Goal: Task Accomplishment & Management: Manage account settings

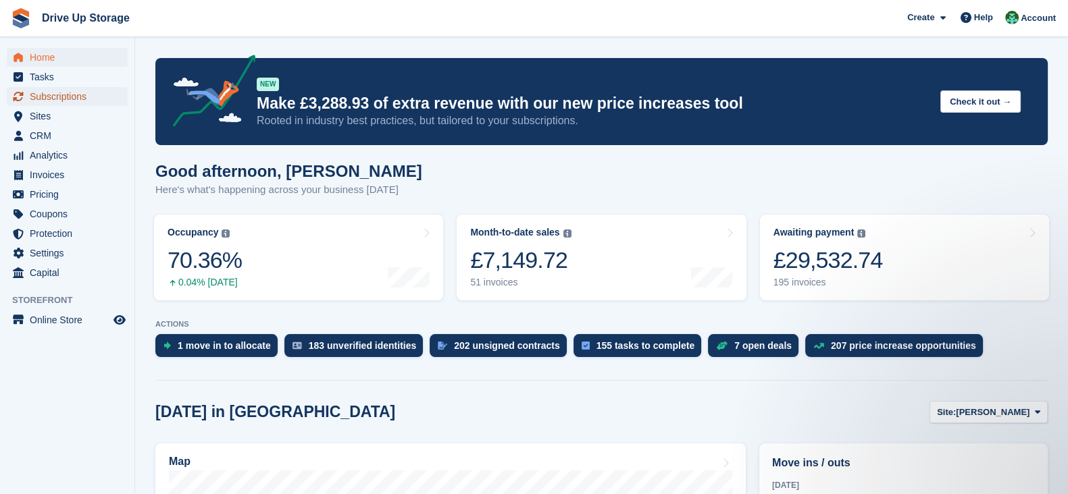
click at [84, 96] on span "Subscriptions" at bounding box center [70, 96] width 81 height 19
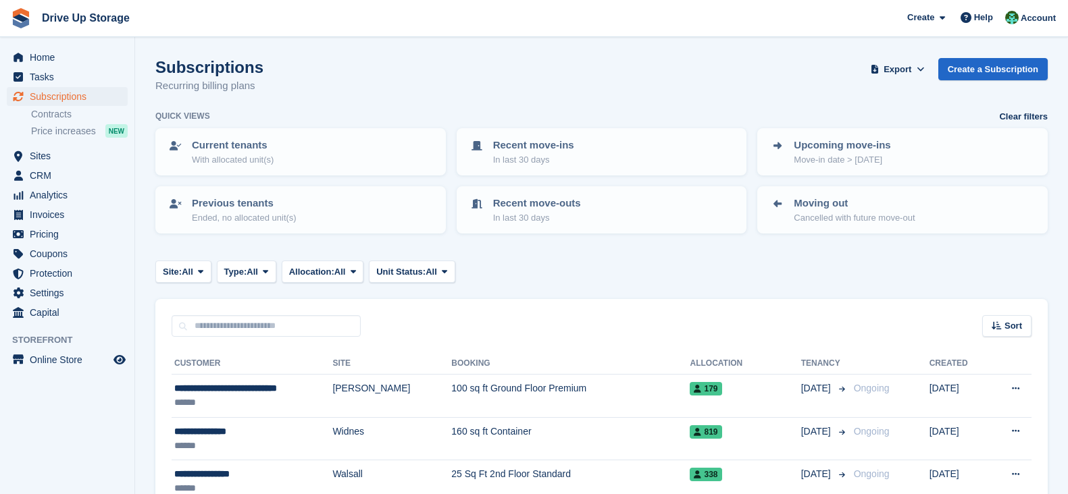
click at [283, 328] on input "text" at bounding box center [266, 326] width 189 height 22
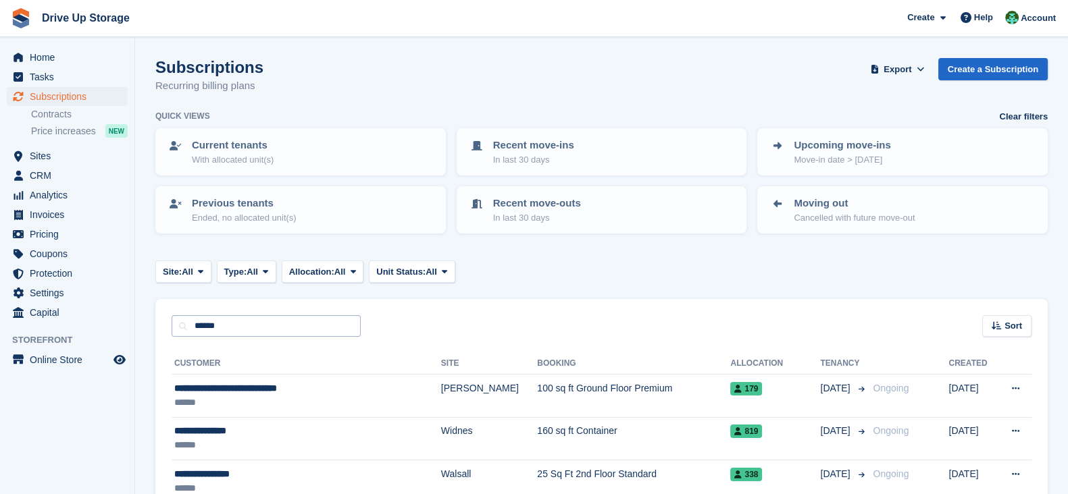
type input "******"
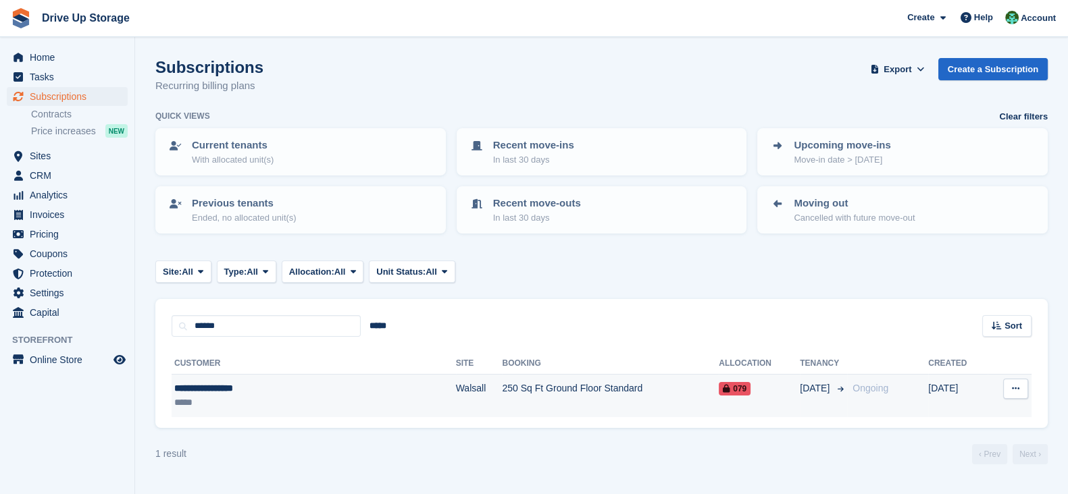
click at [456, 376] on td "Walsall" at bounding box center [479, 396] width 47 height 43
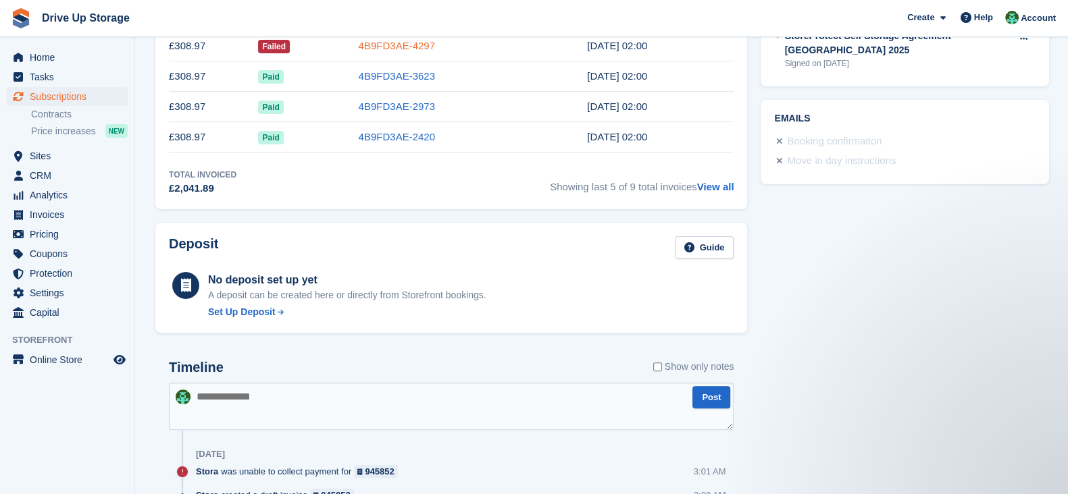
click at [423, 41] on link "4B9FD3AE-4297" at bounding box center [397, 45] width 76 height 11
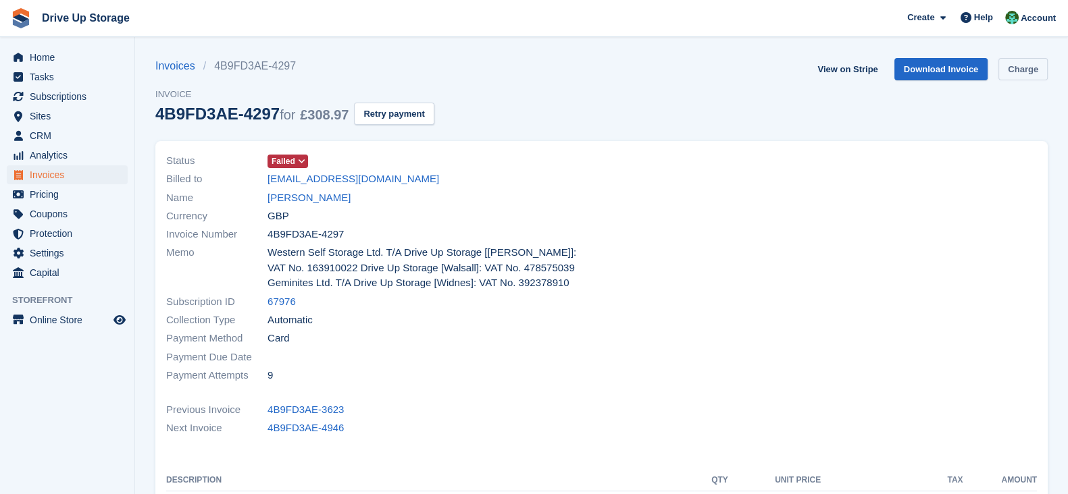
click at [1014, 70] on link "Charge" at bounding box center [1022, 69] width 49 height 22
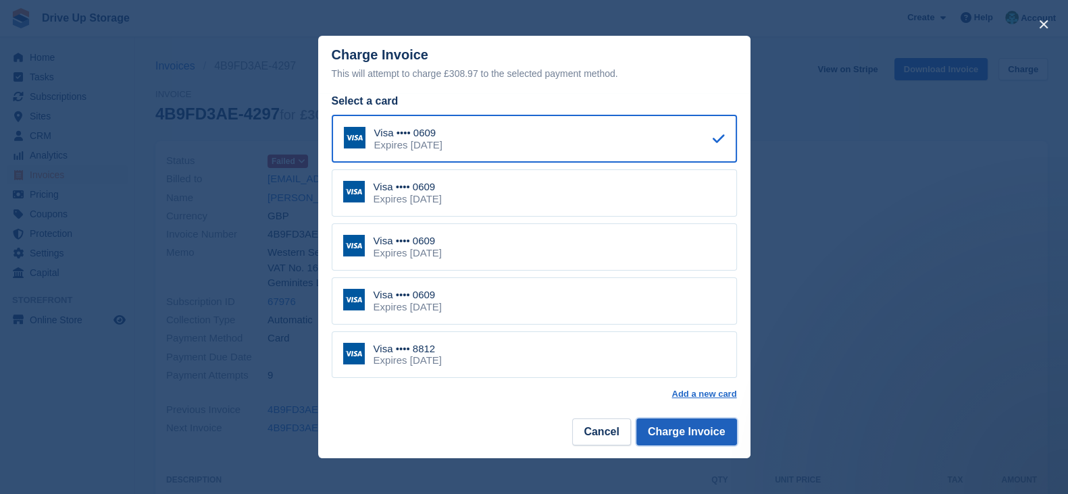
click at [663, 427] on button "Charge Invoice" at bounding box center [686, 432] width 101 height 27
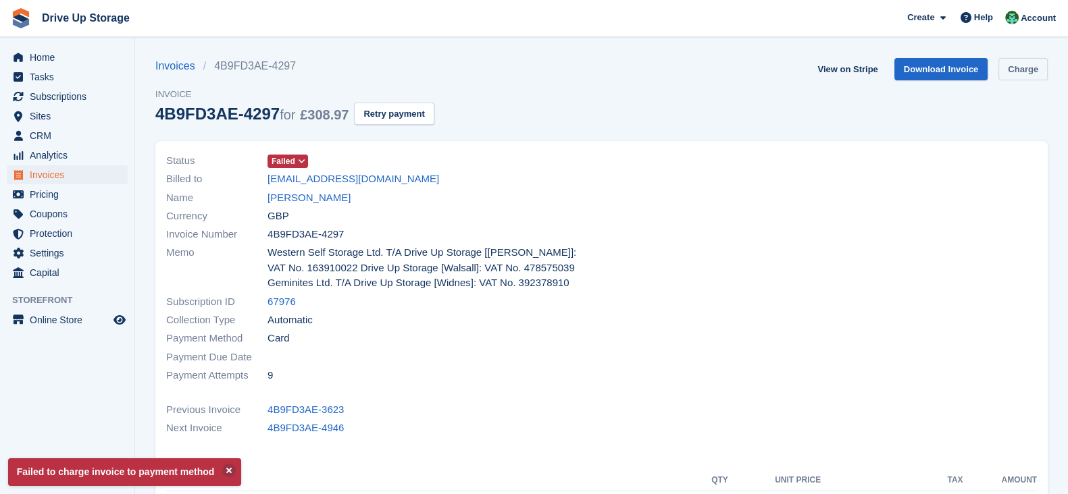
click at [1032, 79] on link "Charge" at bounding box center [1022, 69] width 49 height 22
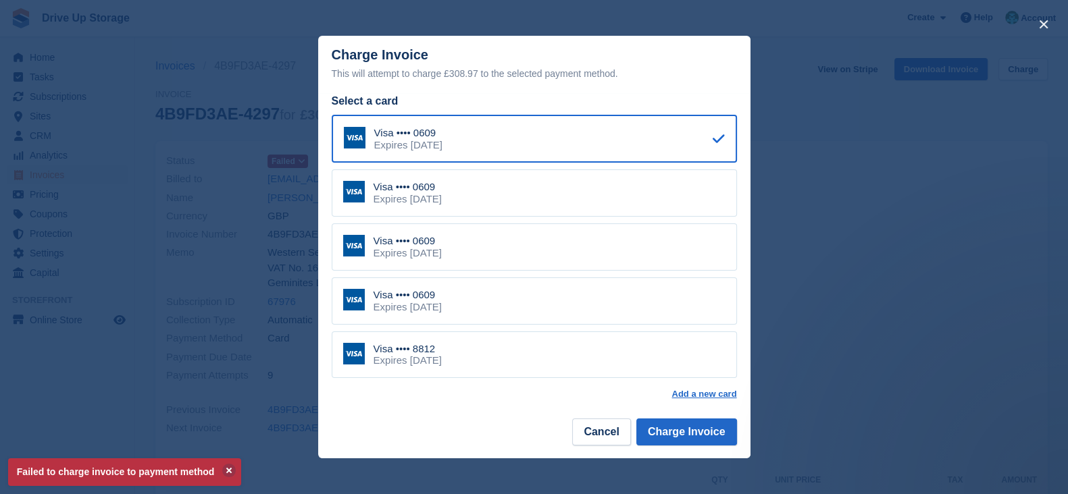
click at [442, 346] on div "Visa •••• 8812" at bounding box center [407, 349] width 68 height 12
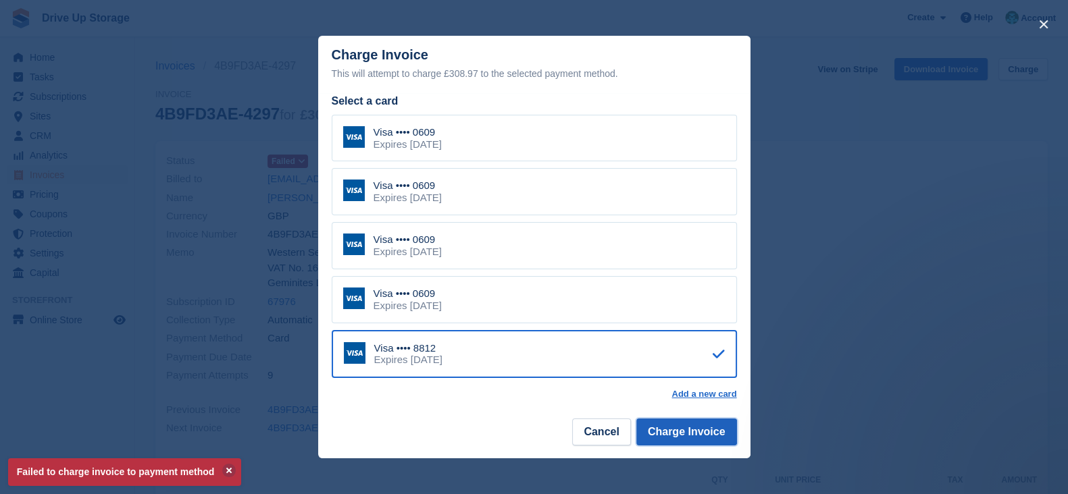
click at [682, 430] on button "Charge Invoice" at bounding box center [686, 432] width 101 height 27
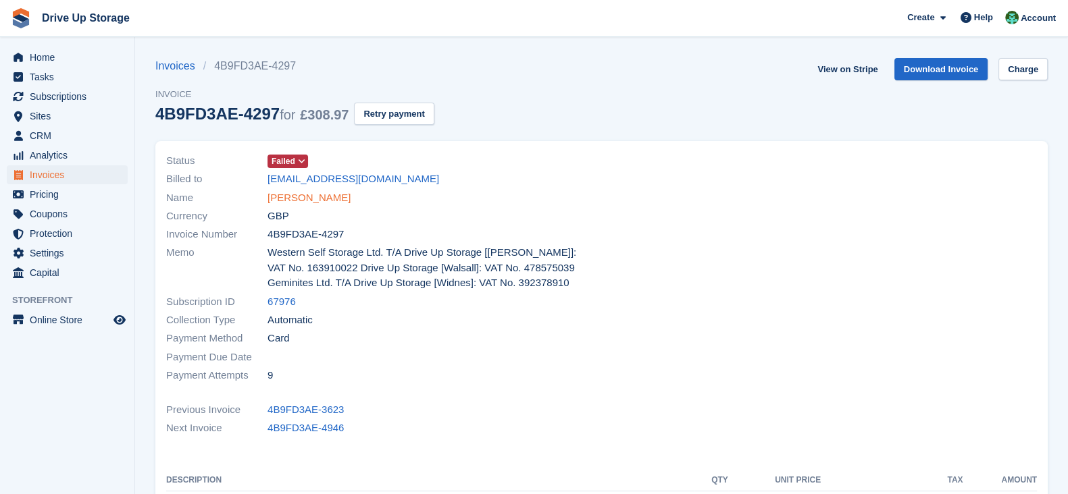
click at [313, 195] on link "[PERSON_NAME]" at bounding box center [308, 198] width 83 height 16
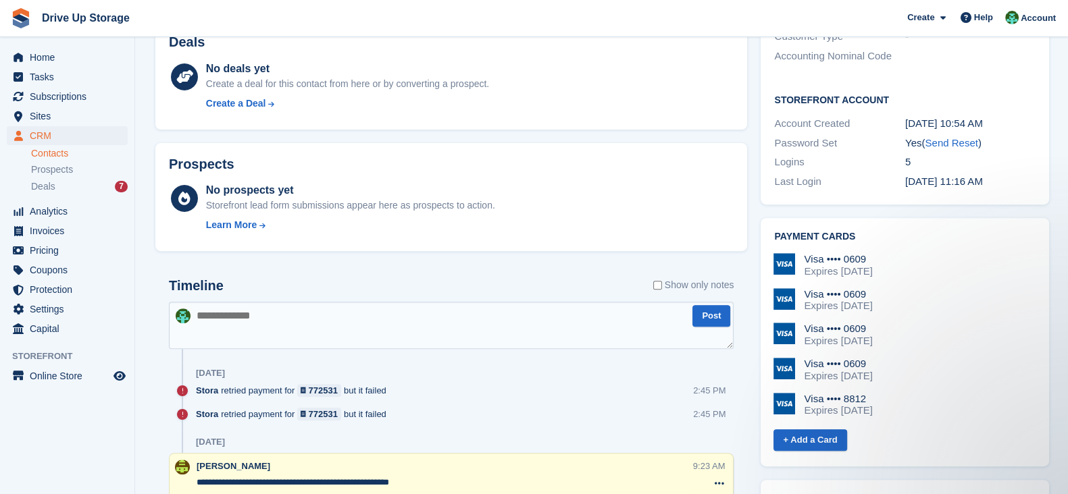
scroll to position [665, 0]
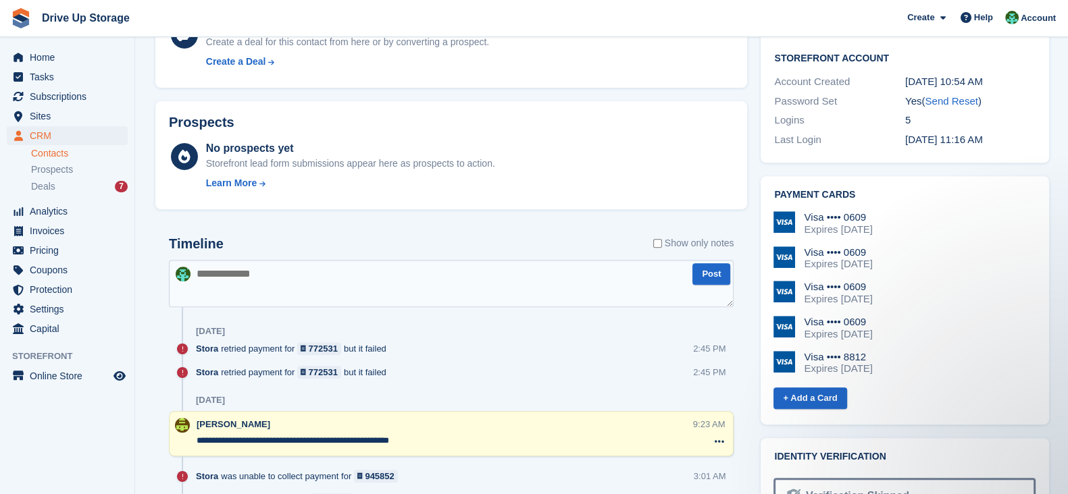
click at [532, 280] on textarea at bounding box center [451, 283] width 565 height 47
type textarea "**********"
